Goal: Obtain resource: Obtain resource

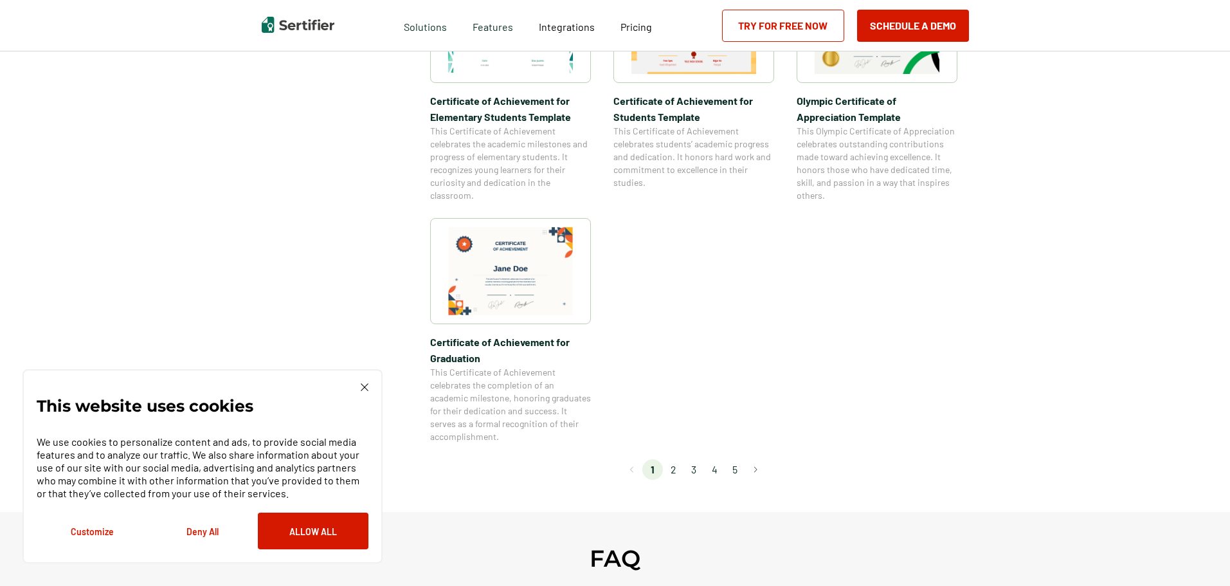
scroll to position [1028, 0]
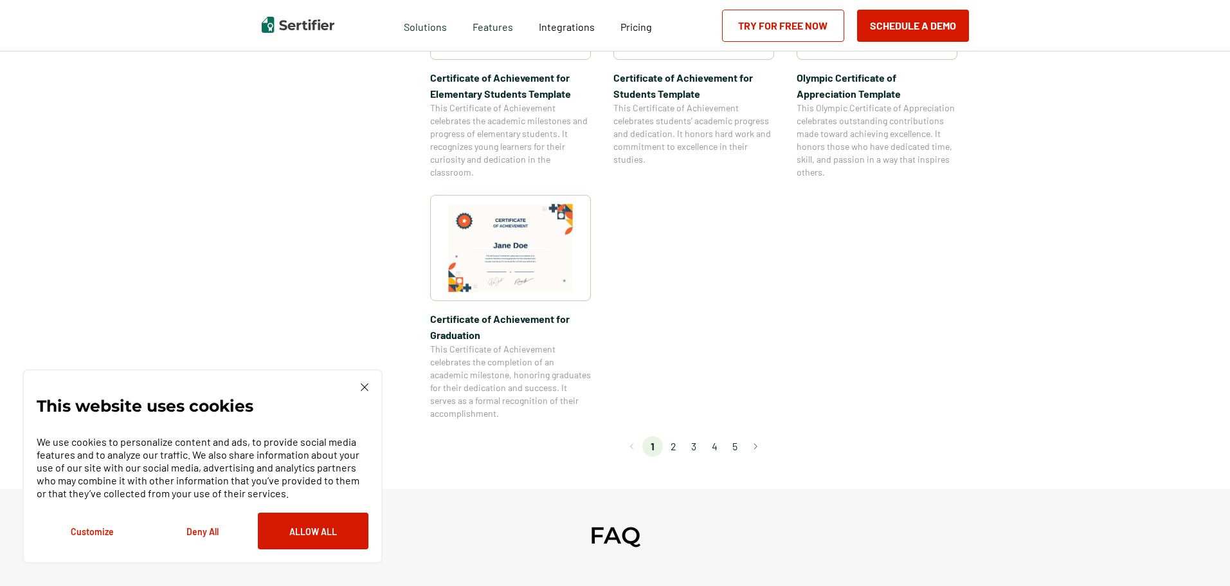
click at [676, 447] on li "2" at bounding box center [673, 446] width 21 height 21
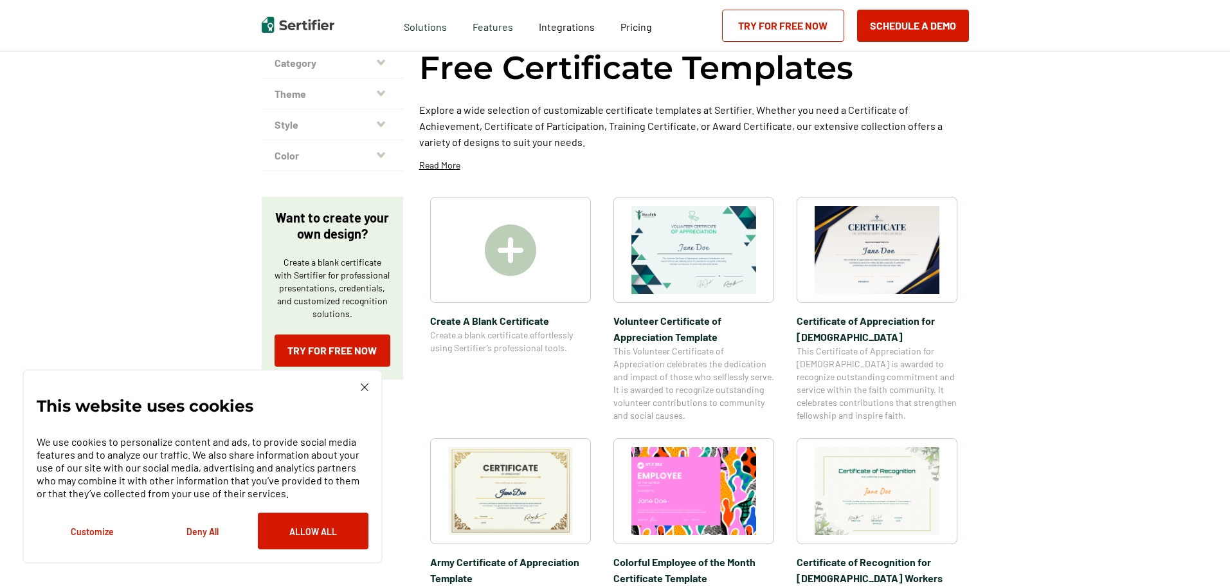
scroll to position [129, 0]
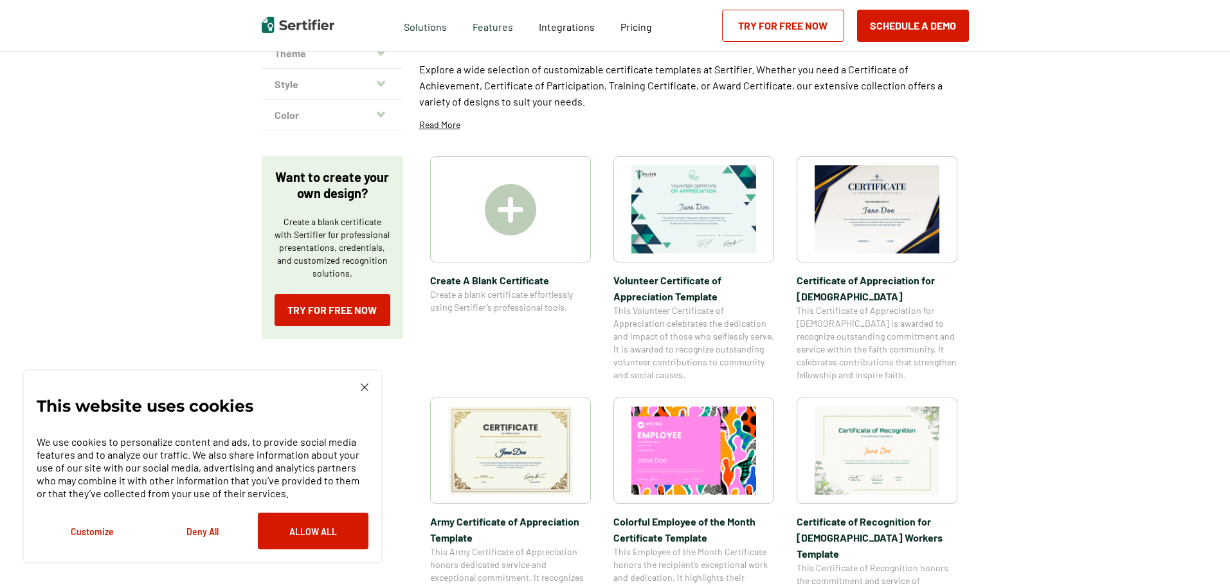
click at [526, 454] on img at bounding box center [510, 450] width 125 height 88
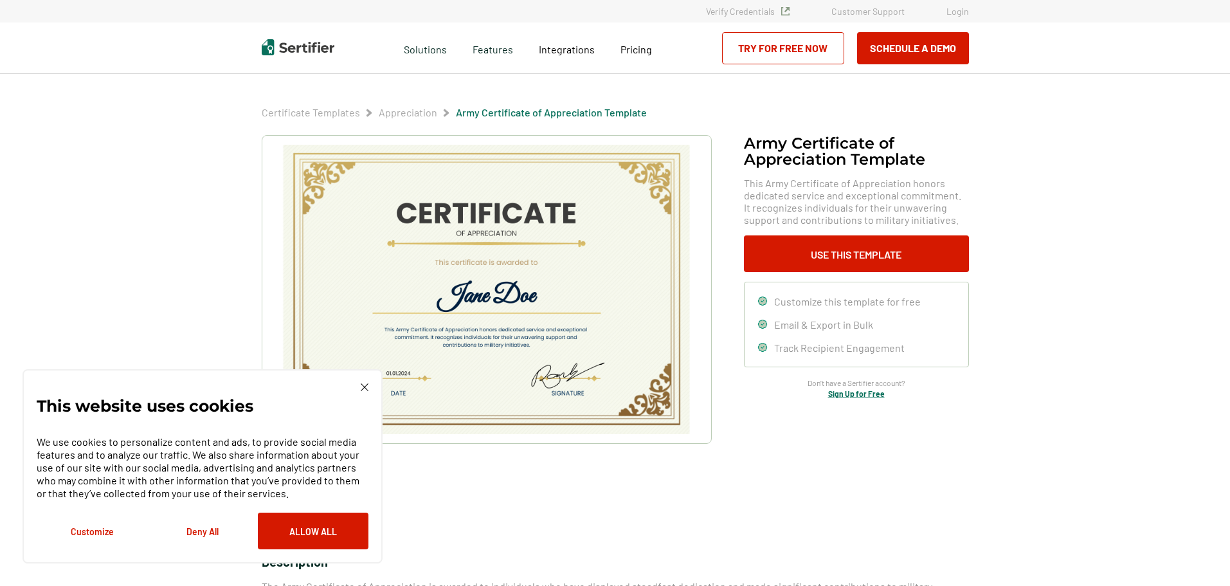
click at [364, 388] on img at bounding box center [365, 387] width 8 height 8
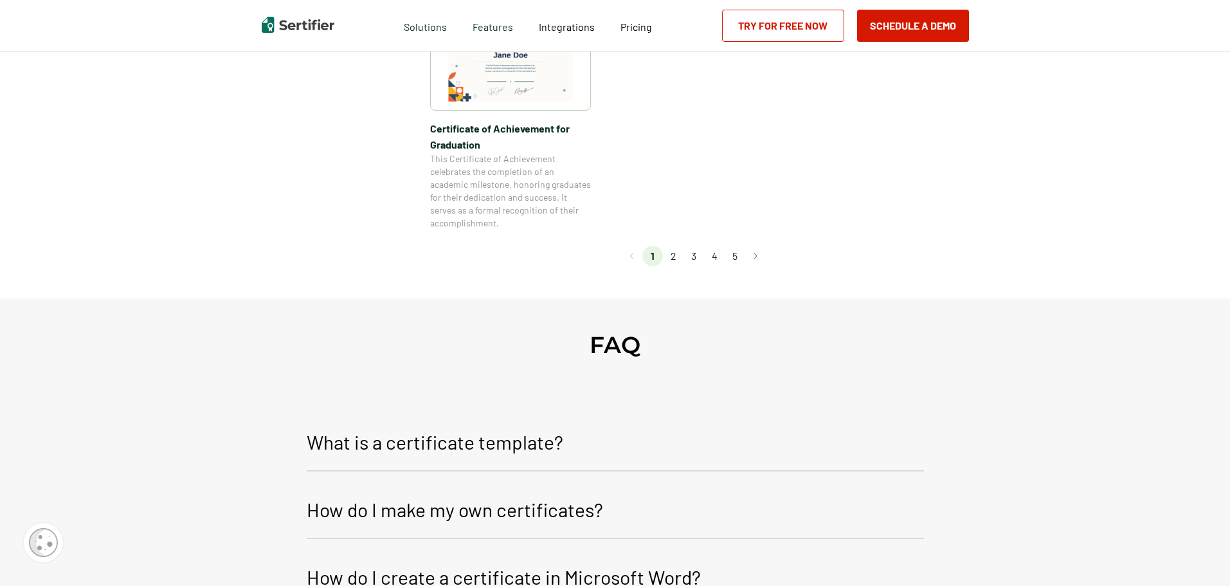
scroll to position [1221, 0]
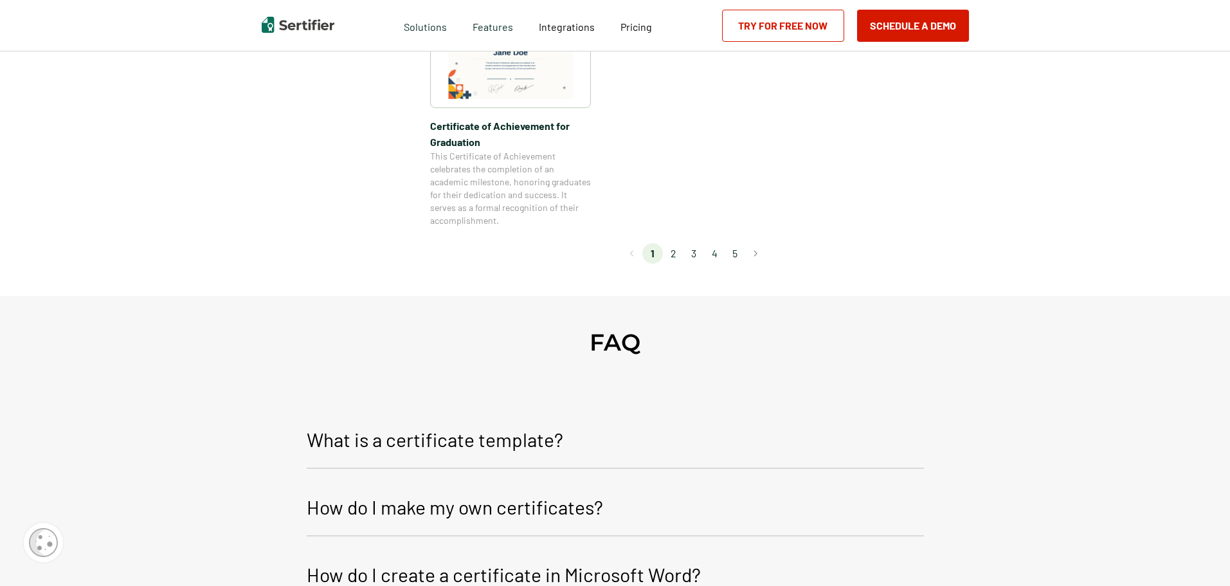
click at [674, 254] on li "2" at bounding box center [673, 253] width 21 height 21
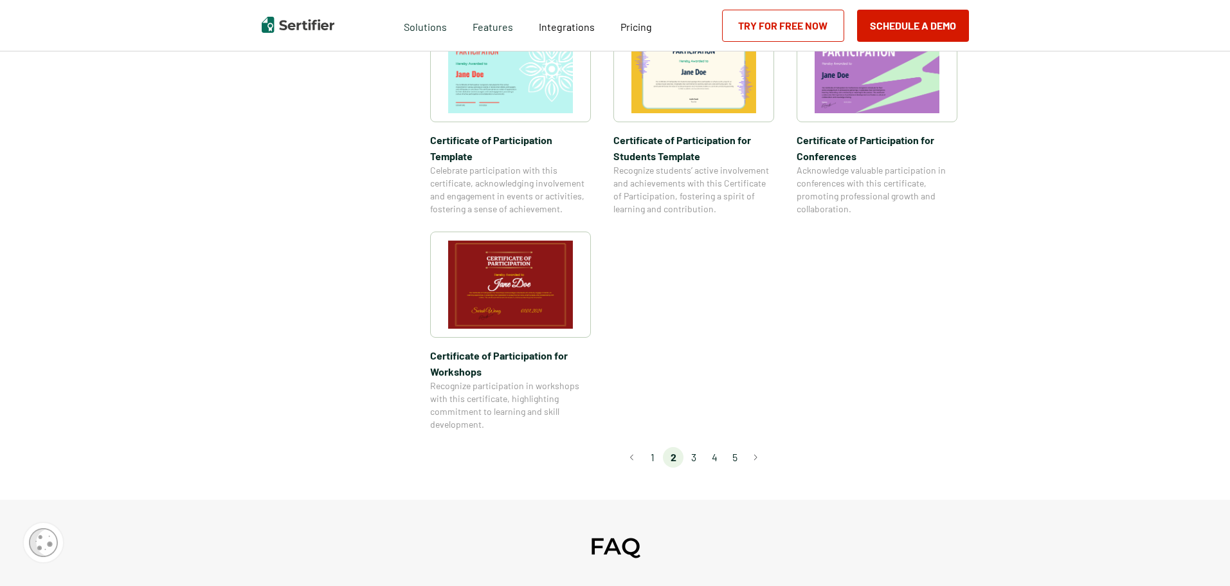
scroll to position [1028, 0]
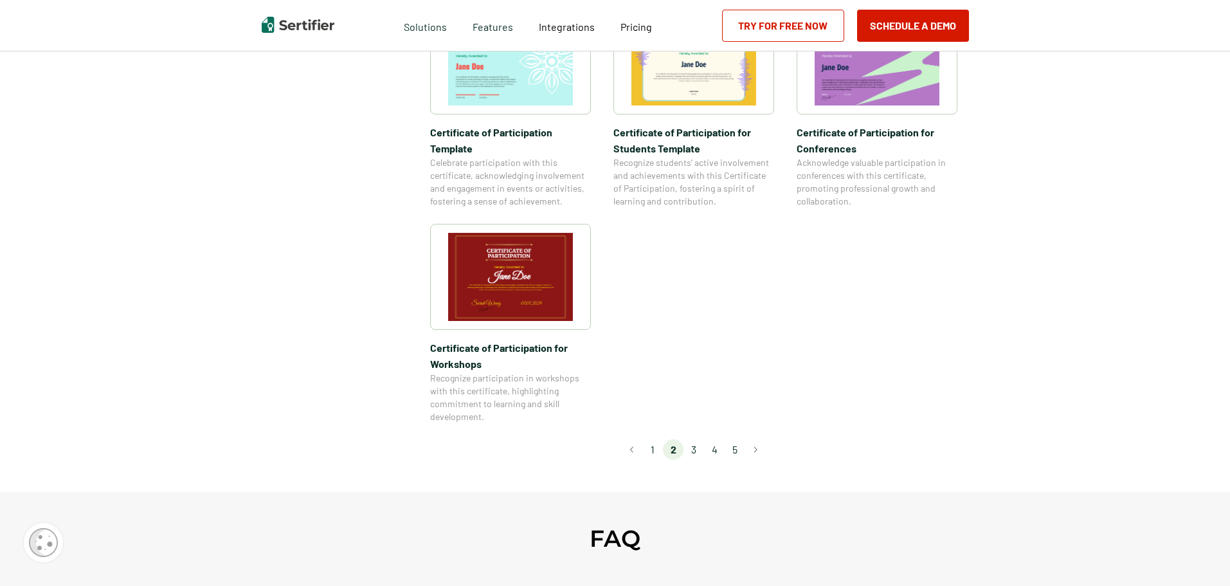
click at [697, 439] on li "3" at bounding box center [693, 449] width 21 height 21
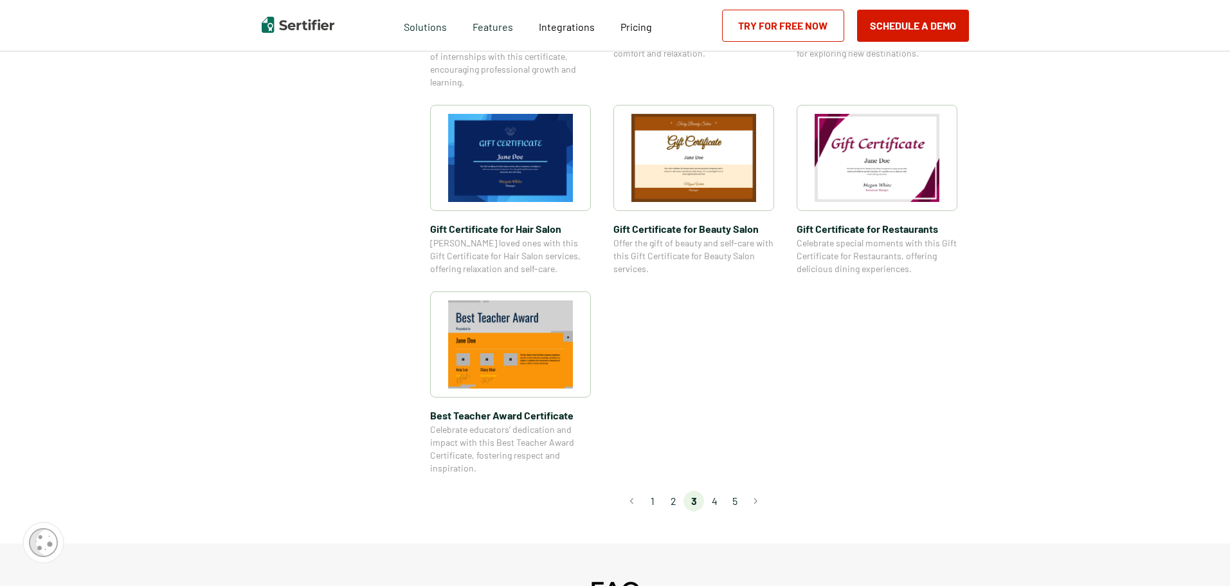
scroll to position [836, 0]
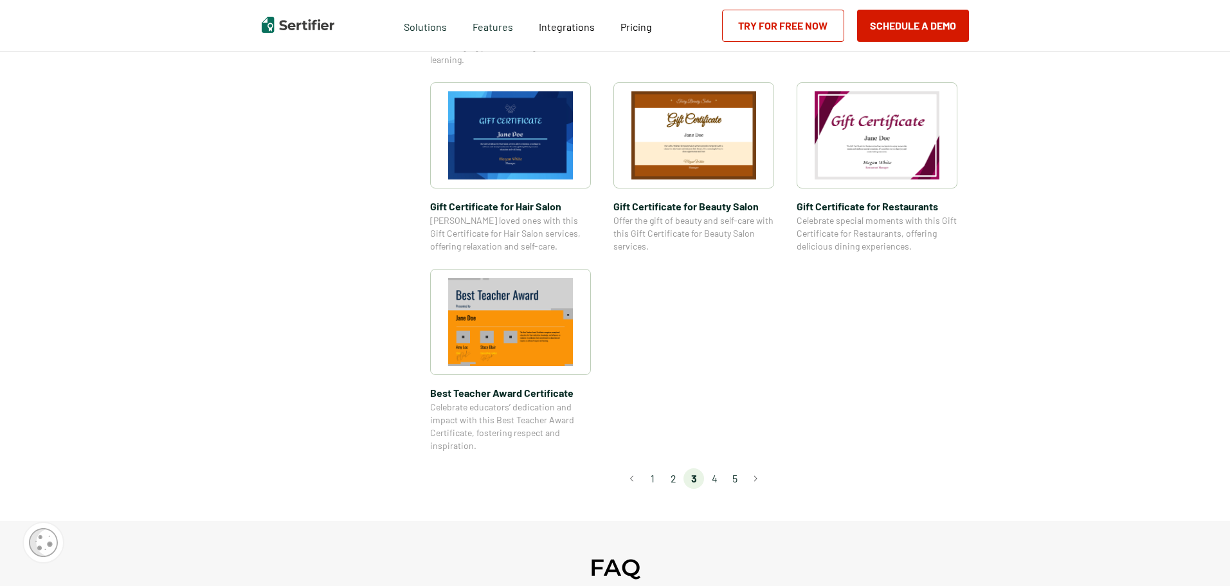
click at [716, 479] on li "4" at bounding box center [714, 478] width 21 height 21
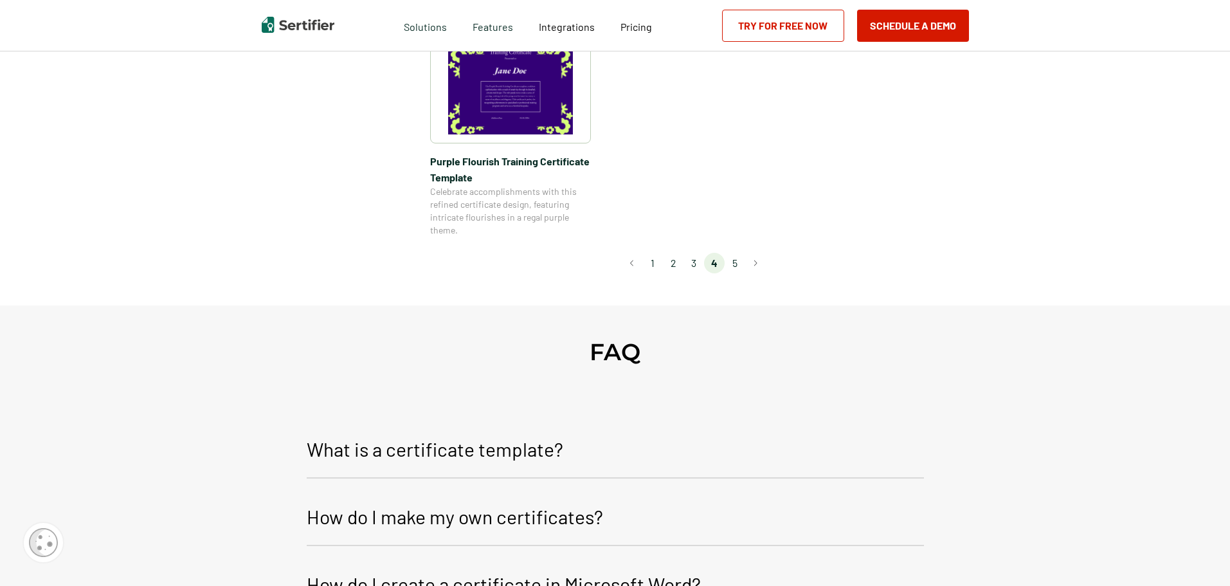
scroll to position [1028, 0]
